Goal: Information Seeking & Learning: Learn about a topic

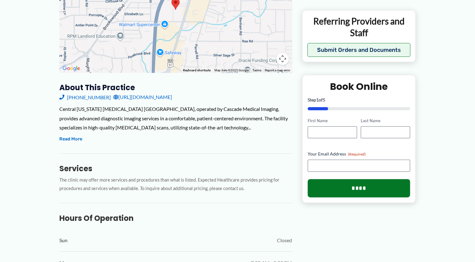
scroll to position [155, 0]
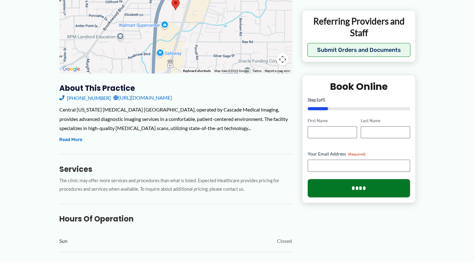
click at [149, 93] on link "[URL][DOMAIN_NAME]" at bounding box center [142, 97] width 59 height 9
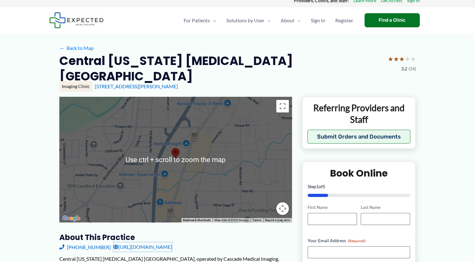
scroll to position [0, 0]
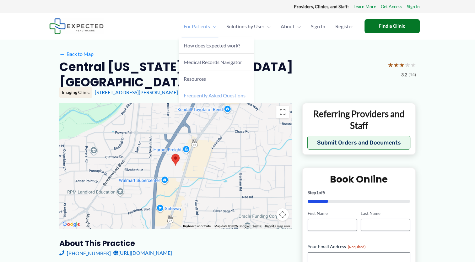
click at [197, 96] on span "Frequently Asked Questions" at bounding box center [215, 95] width 62 height 6
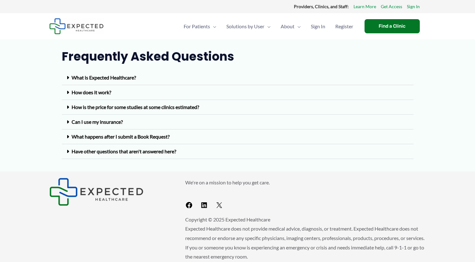
click at [172, 110] on div "How is the price for some studies at some clinics estimated?" at bounding box center [237, 107] width 351 height 15
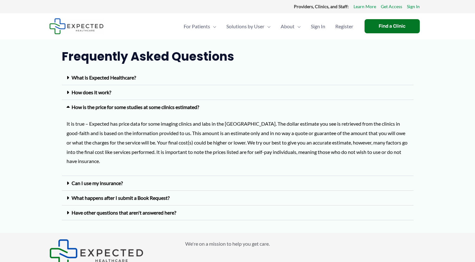
click at [131, 181] on div "Can I use my insurance?" at bounding box center [237, 183] width 351 height 15
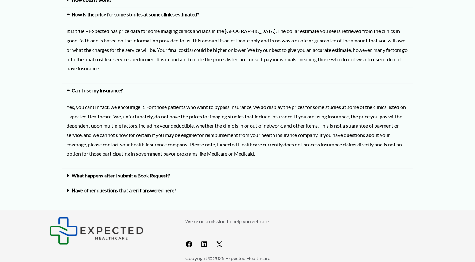
scroll to position [94, 0]
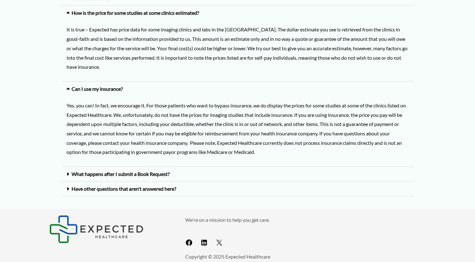
click at [180, 175] on div "What happens after I submit a Book Request?" at bounding box center [237, 174] width 351 height 15
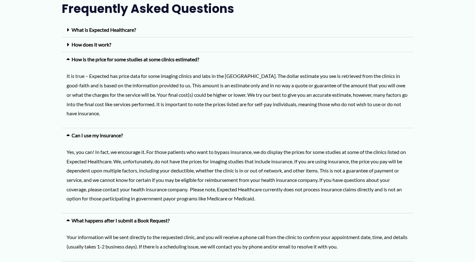
scroll to position [0, 0]
